Goal: Complete application form

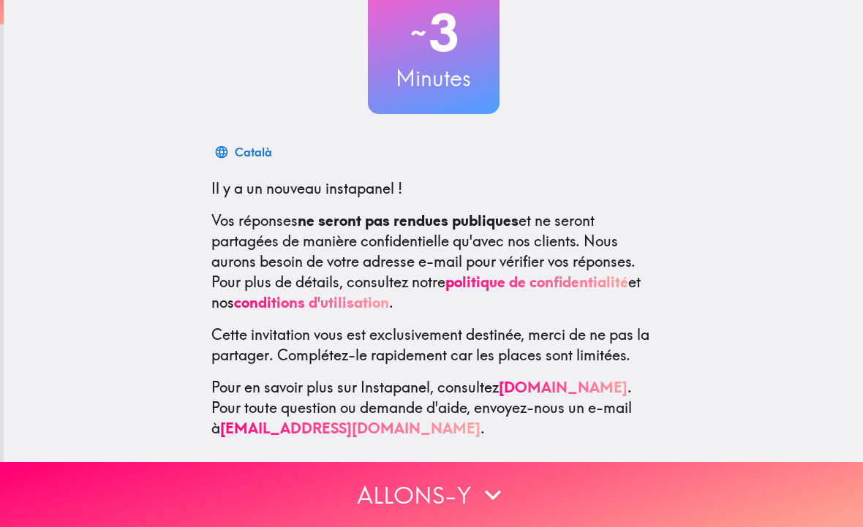
scroll to position [111, 0]
click at [474, 484] on button "Allons-y" at bounding box center [431, 494] width 863 height 65
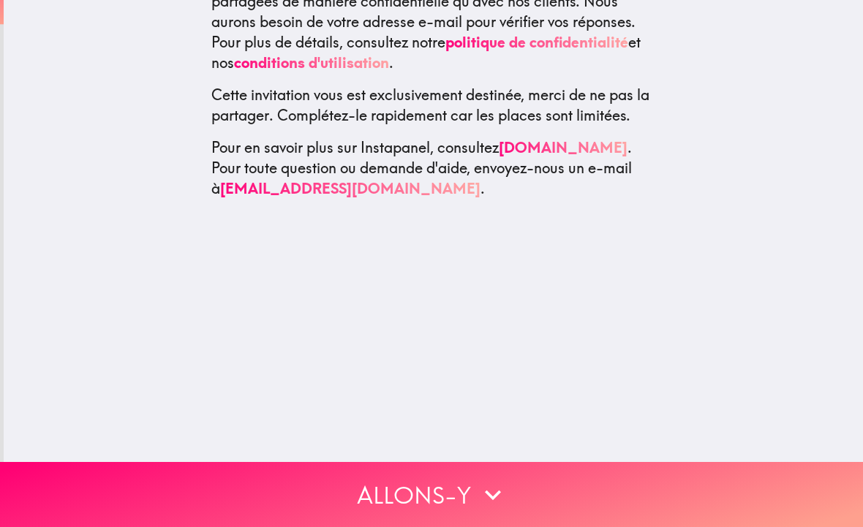
scroll to position [0, 0]
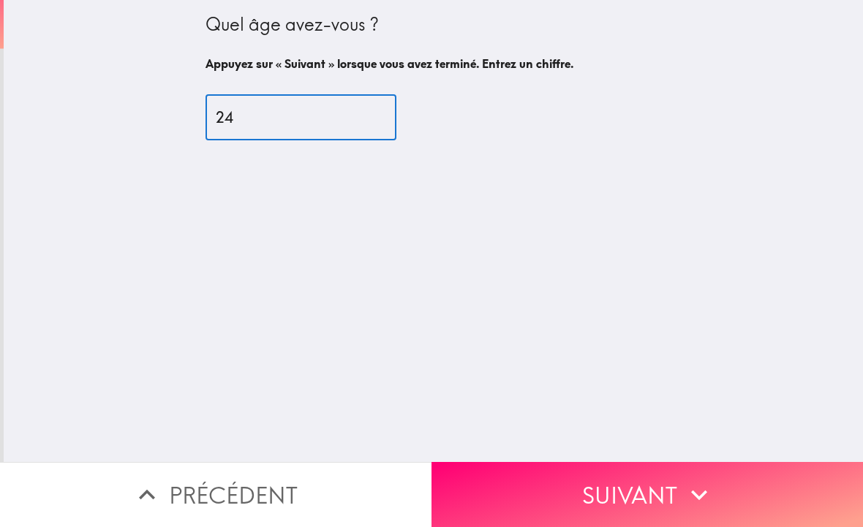
type input "24"
click at [632, 488] on button "Suivant" at bounding box center [646, 494] width 431 height 65
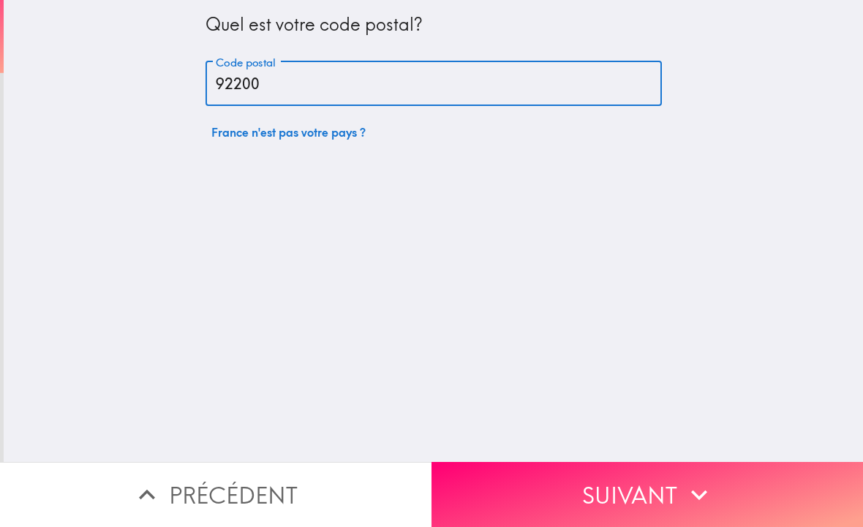
type input "92200"
click at [607, 484] on button "Suivant" at bounding box center [646, 494] width 431 height 65
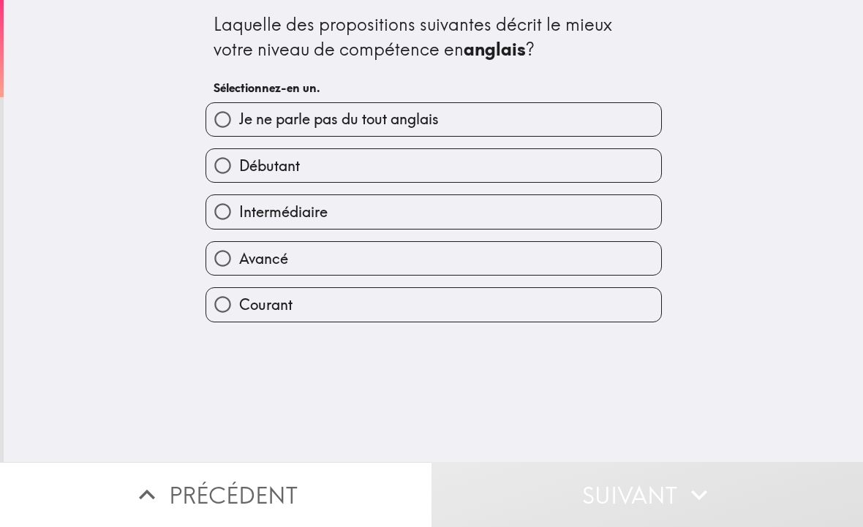
click at [341, 212] on label "Intermédiaire" at bounding box center [433, 211] width 455 height 33
click at [239, 212] on input "Intermédiaire" at bounding box center [222, 211] width 33 height 33
radio input "true"
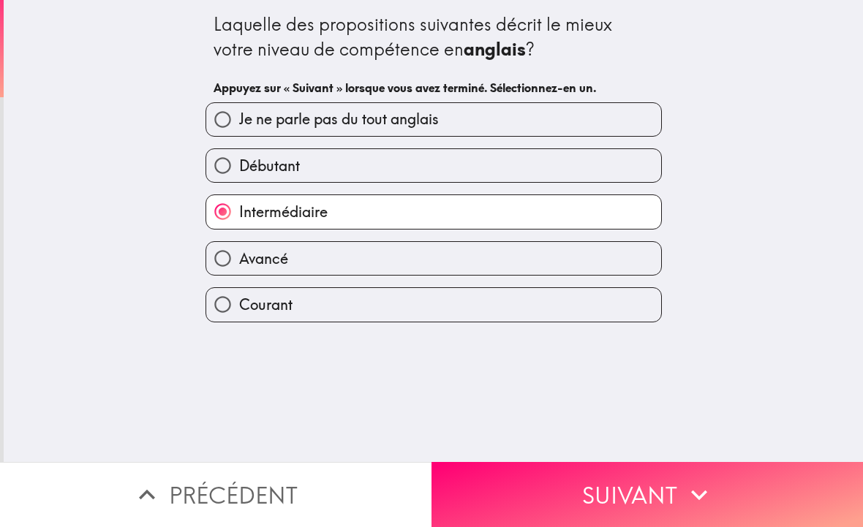
click at [528, 496] on button "Suivant" at bounding box center [646, 494] width 431 height 65
